Goal: Book appointment/travel/reservation

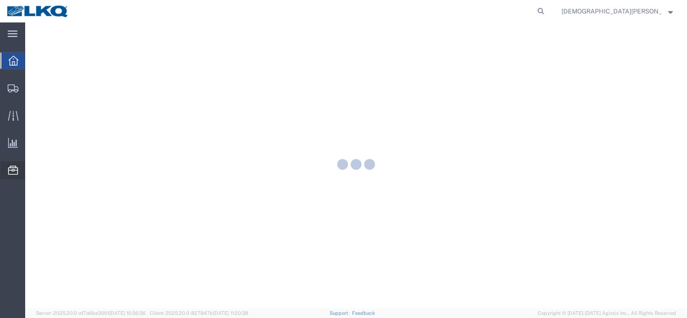
click at [16, 172] on icon at bounding box center [13, 170] width 10 height 9
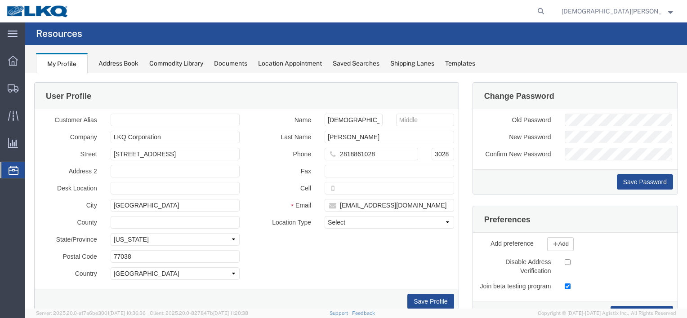
click at [0, 0] on span "Location Appointment" at bounding box center [0, 0] width 0 height 0
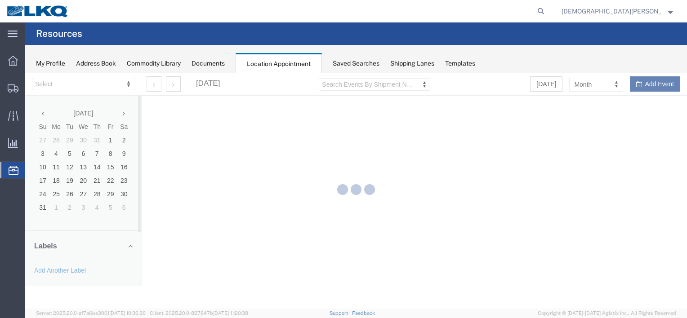
select select "27634"
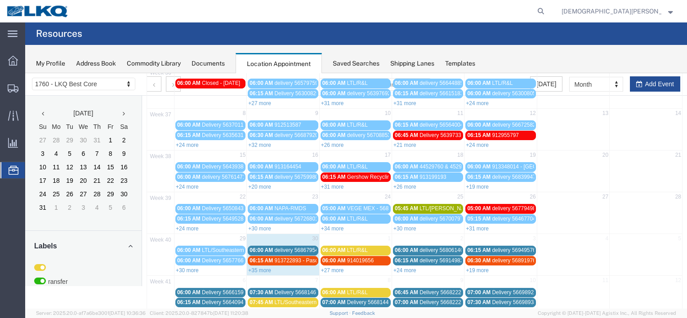
scroll to position [84, 0]
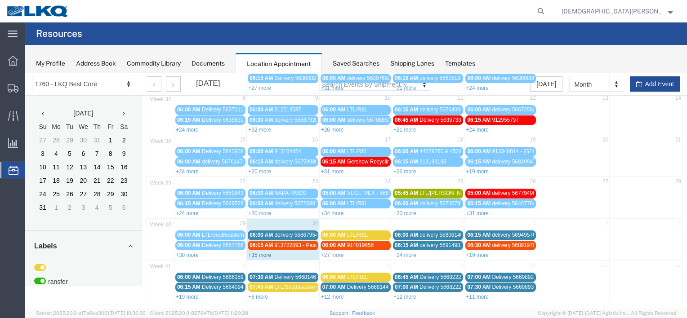
click at [263, 252] on link "+35 more" at bounding box center [259, 255] width 23 height 6
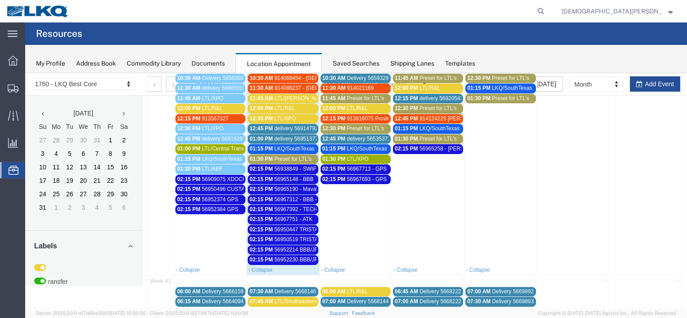
scroll to position [431, 0]
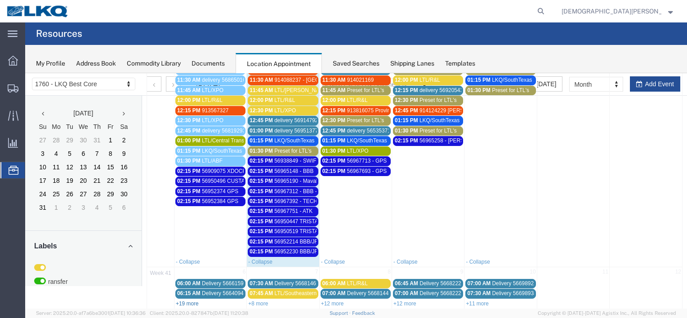
click at [191, 301] on link "+19 more" at bounding box center [187, 304] width 23 height 6
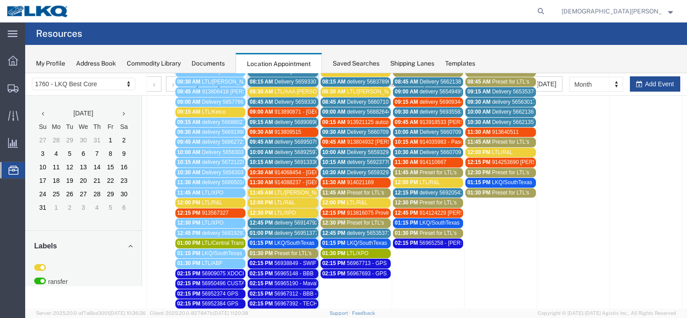
scroll to position [386, 0]
